Goal: Task Accomplishment & Management: Use online tool/utility

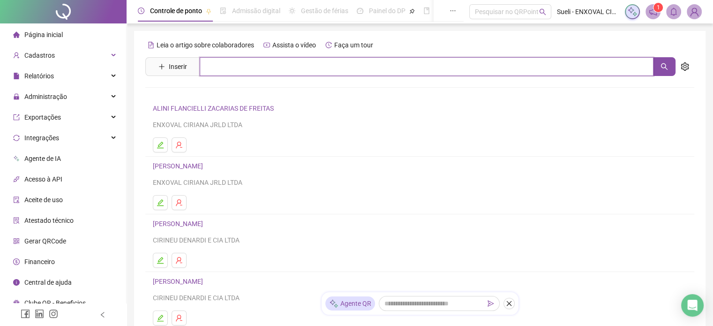
click at [252, 66] on input "text" at bounding box center [427, 66] width 454 height 19
type input "*******"
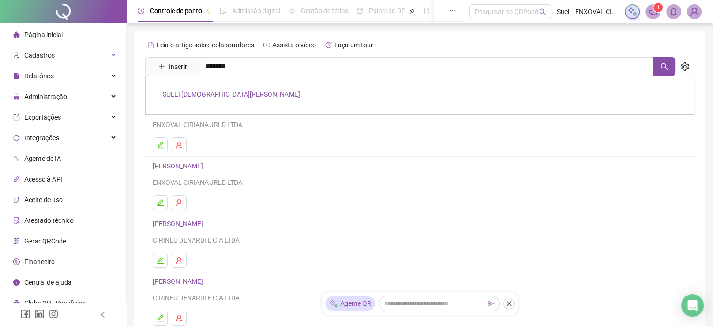
click at [245, 97] on link "SUELI [DEMOGRAPHIC_DATA][PERSON_NAME]" at bounding box center [231, 95] width 137 height 8
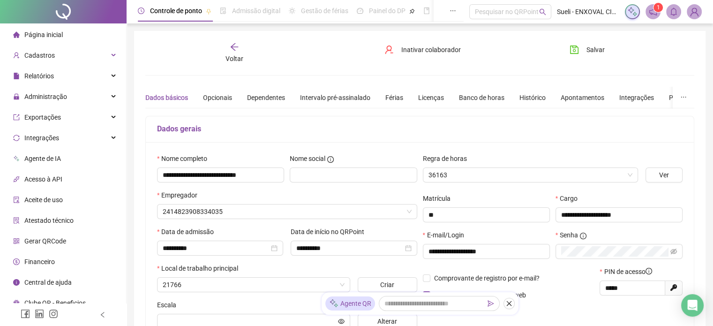
type input "**********"
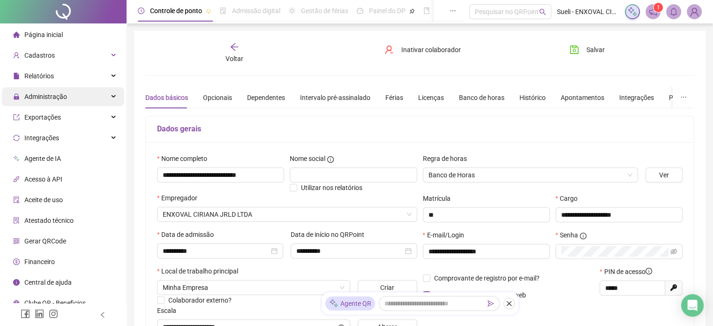
click at [46, 97] on span "Administração" at bounding box center [45, 97] width 43 height 8
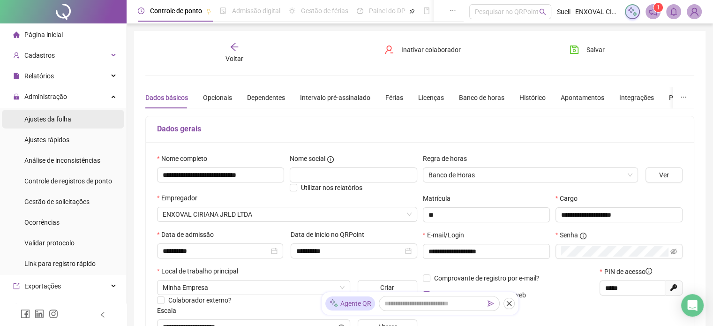
click at [48, 120] on span "Ajustes da folha" at bounding box center [47, 119] width 47 height 8
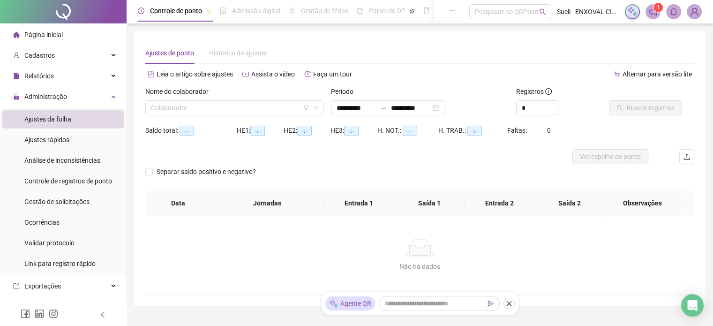
type input "**********"
click at [232, 114] on input "search" at bounding box center [230, 108] width 159 height 14
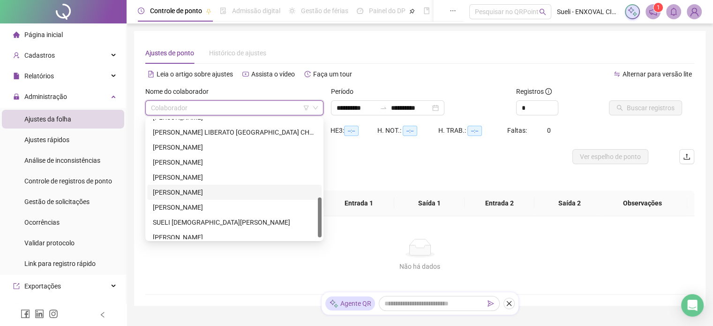
scroll to position [240, 0]
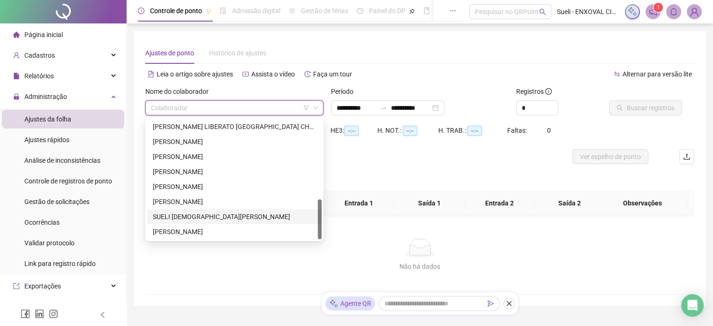
click at [204, 220] on div "SUELI [DEMOGRAPHIC_DATA][PERSON_NAME]" at bounding box center [234, 217] width 163 height 10
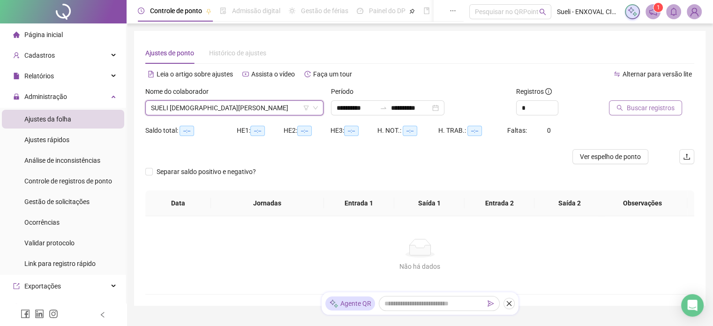
click at [674, 110] on button "Buscar registros" at bounding box center [645, 107] width 73 height 15
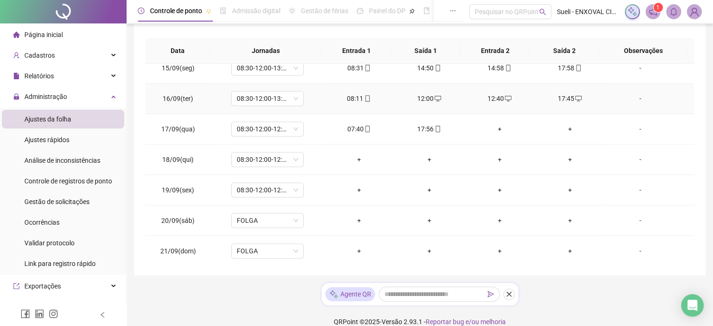
scroll to position [175, 0]
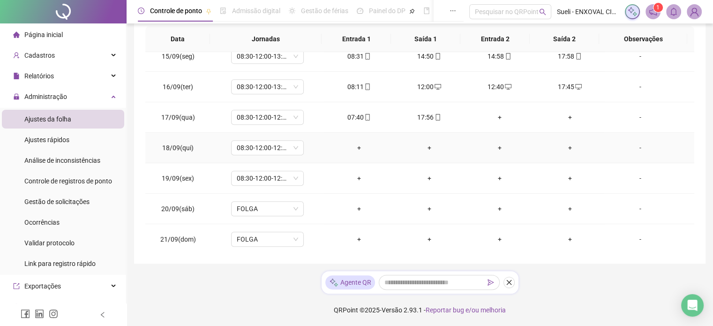
click at [634, 146] on div "-" at bounding box center [640, 148] width 55 height 10
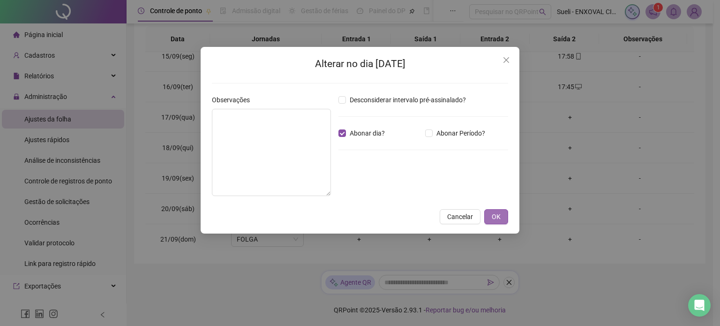
click at [498, 216] on span "OK" at bounding box center [496, 217] width 9 height 10
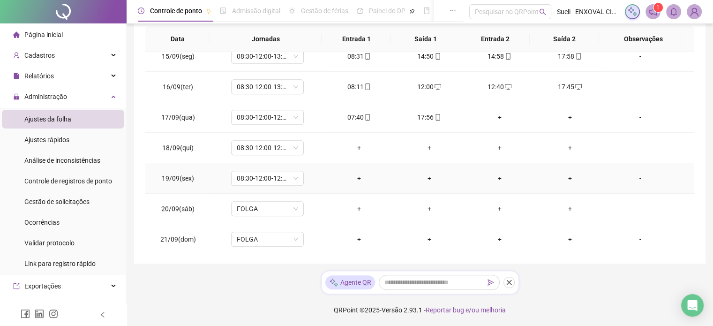
click at [632, 176] on div "-" at bounding box center [640, 178] width 55 height 10
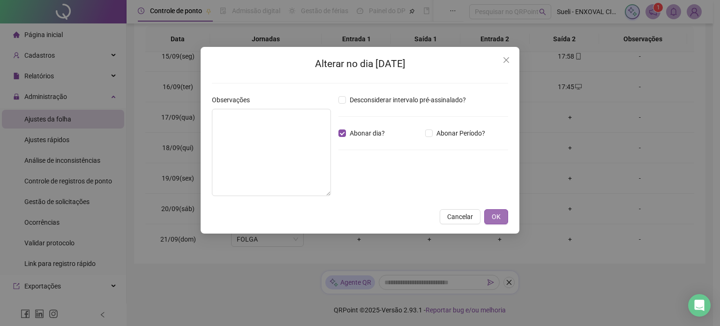
click at [494, 215] on span "OK" at bounding box center [496, 217] width 9 height 10
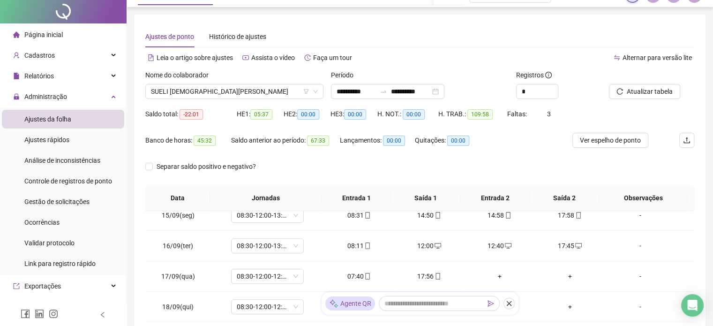
scroll to position [0, 0]
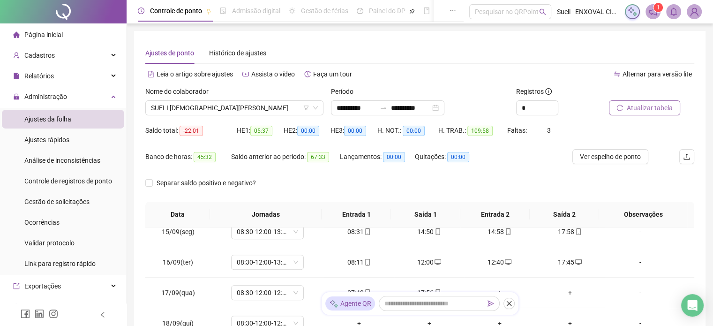
click at [647, 108] on span "Atualizar tabela" at bounding box center [650, 108] width 46 height 10
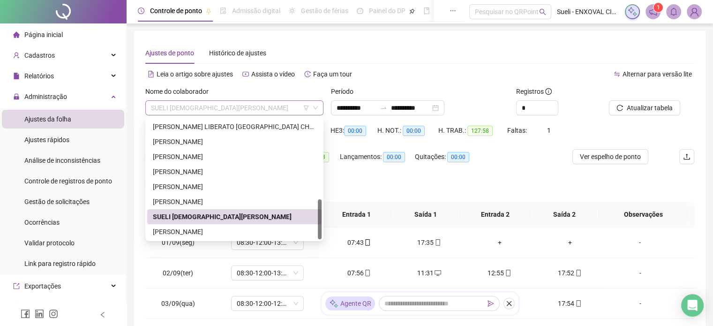
click at [254, 106] on span "SUELI [DEMOGRAPHIC_DATA][PERSON_NAME]" at bounding box center [234, 108] width 167 height 14
drag, startPoint x: 189, startPoint y: 142, endPoint x: 213, endPoint y: 141, distance: 23.5
click at [190, 142] on div "[PERSON_NAME]" at bounding box center [234, 141] width 163 height 10
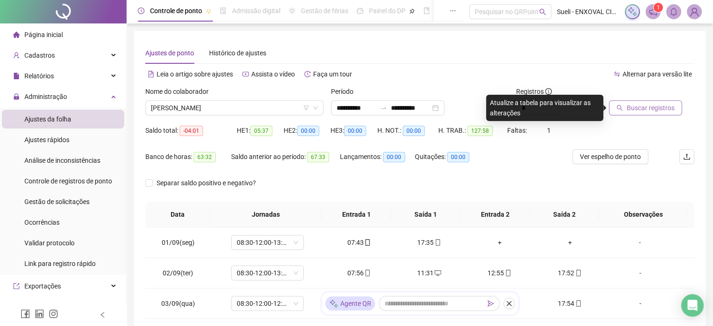
click at [659, 105] on span "Buscar registros" at bounding box center [651, 108] width 48 height 10
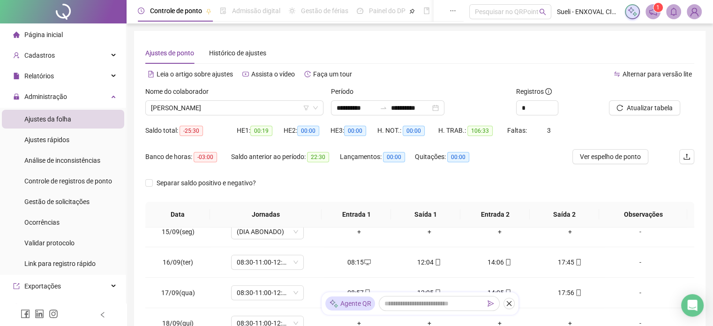
scroll to position [175, 0]
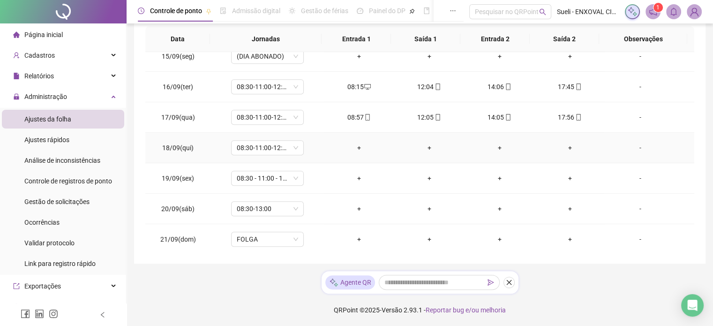
click at [634, 144] on div "-" at bounding box center [640, 148] width 55 height 10
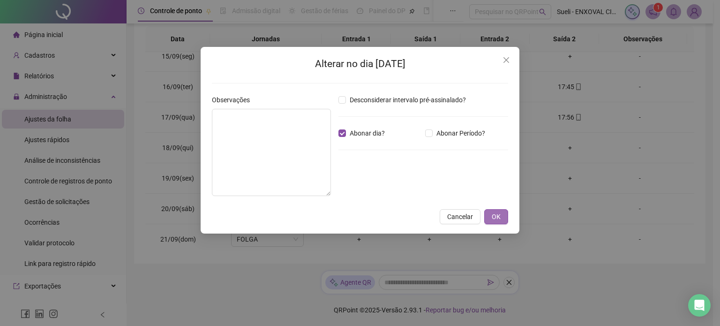
click at [490, 215] on button "OK" at bounding box center [497, 216] width 24 height 15
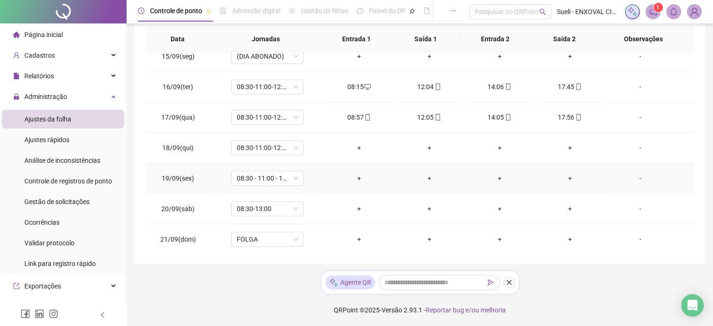
click at [636, 178] on div "-" at bounding box center [640, 178] width 55 height 10
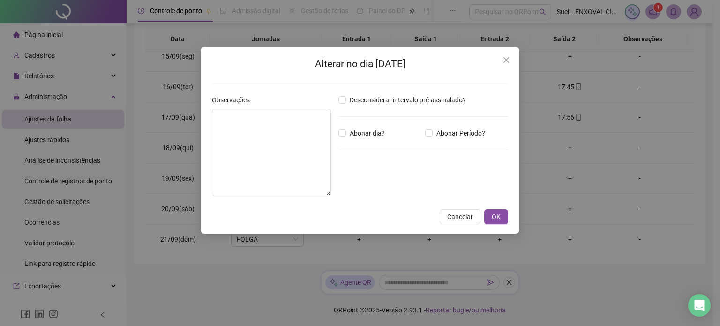
drag, startPoint x: 348, startPoint y: 133, endPoint x: 386, endPoint y: 142, distance: 39.1
click at [351, 133] on span "Abonar dia?" at bounding box center [367, 133] width 43 height 10
click at [497, 215] on span "OK" at bounding box center [496, 217] width 9 height 10
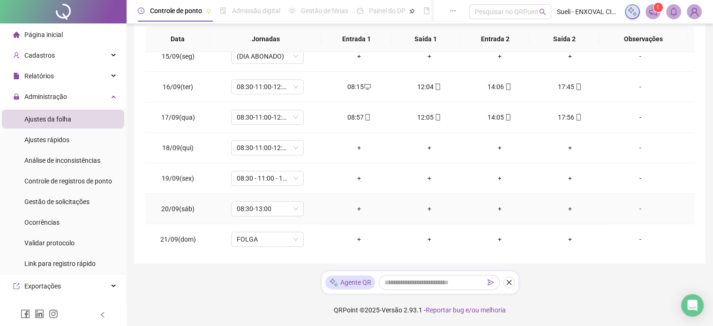
click at [637, 207] on div "-" at bounding box center [640, 209] width 55 height 10
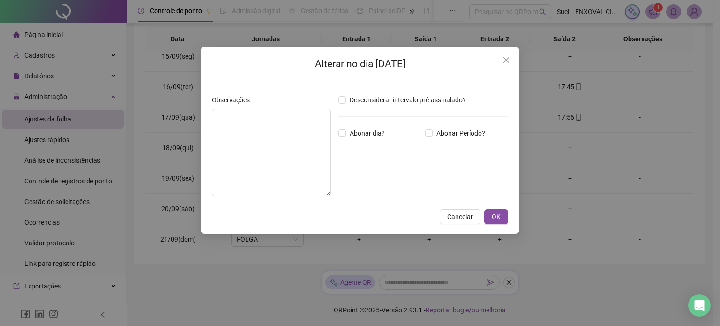
drag, startPoint x: 364, startPoint y: 132, endPoint x: 380, endPoint y: 140, distance: 18.0
click at [367, 133] on span "Abonar dia?" at bounding box center [367, 133] width 43 height 10
click at [347, 133] on span "Abonar dia?" at bounding box center [367, 133] width 43 height 10
click at [492, 213] on button "OK" at bounding box center [497, 216] width 24 height 15
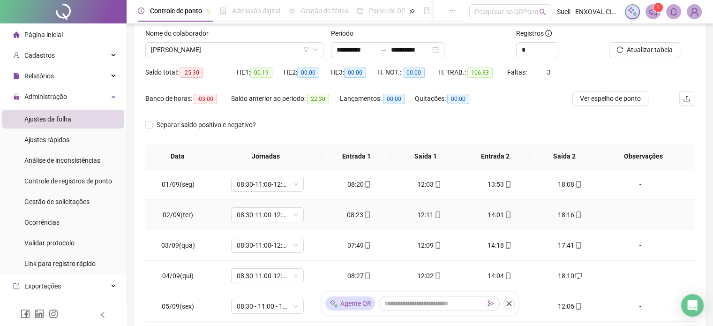
scroll to position [0, 0]
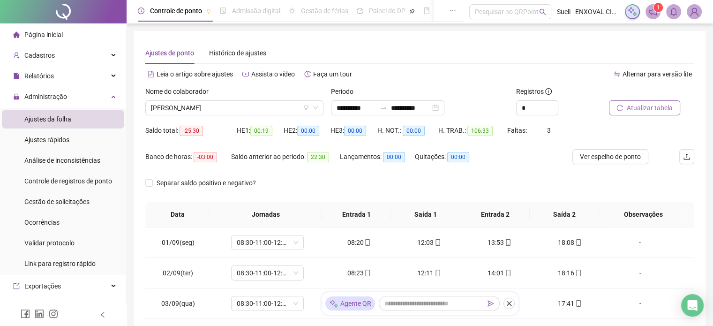
click at [636, 111] on span "Atualizar tabela" at bounding box center [650, 108] width 46 height 10
